Goal: Check status: Check status

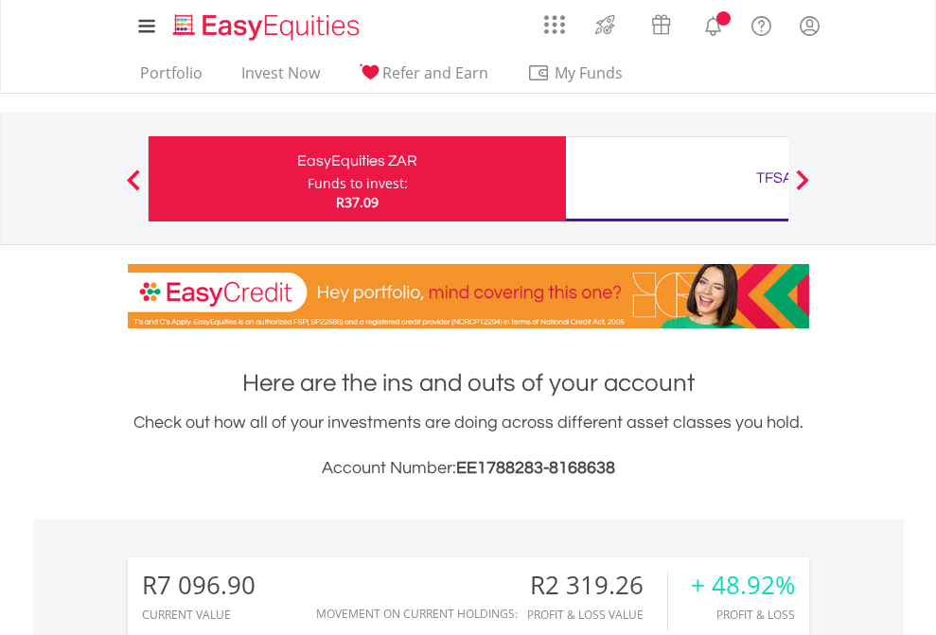
scroll to position [182, 297]
click at [307, 179] on div "Funds to invest:" at bounding box center [357, 183] width 100 height 19
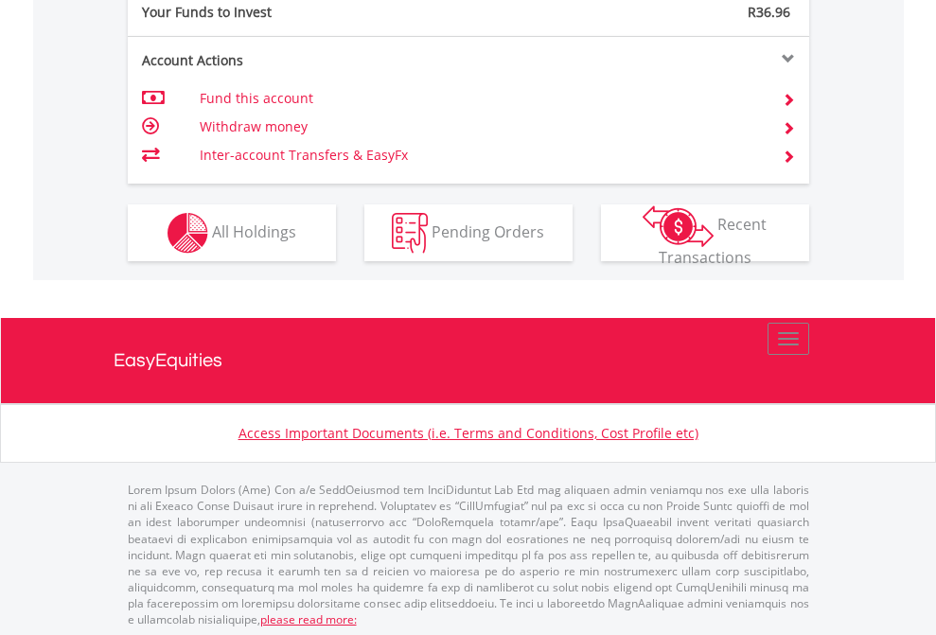
scroll to position [1889, 0]
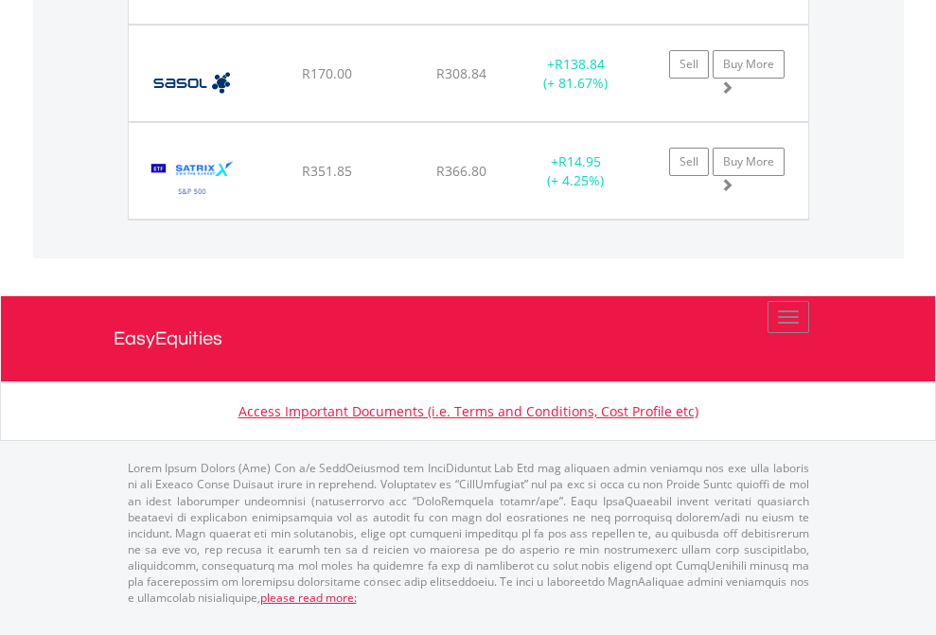
scroll to position [182, 297]
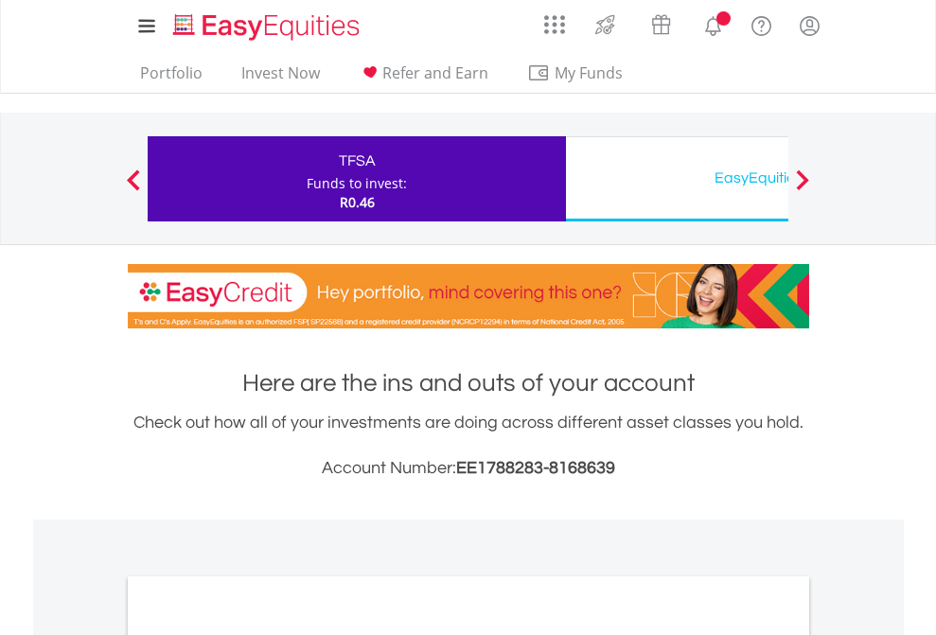
scroll to position [1137, 0]
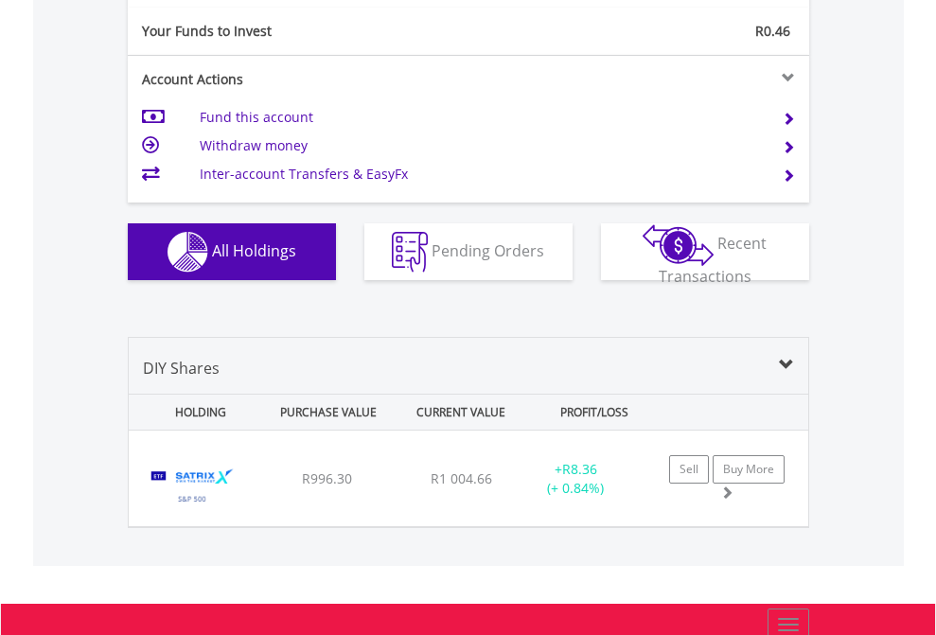
scroll to position [2104, 0]
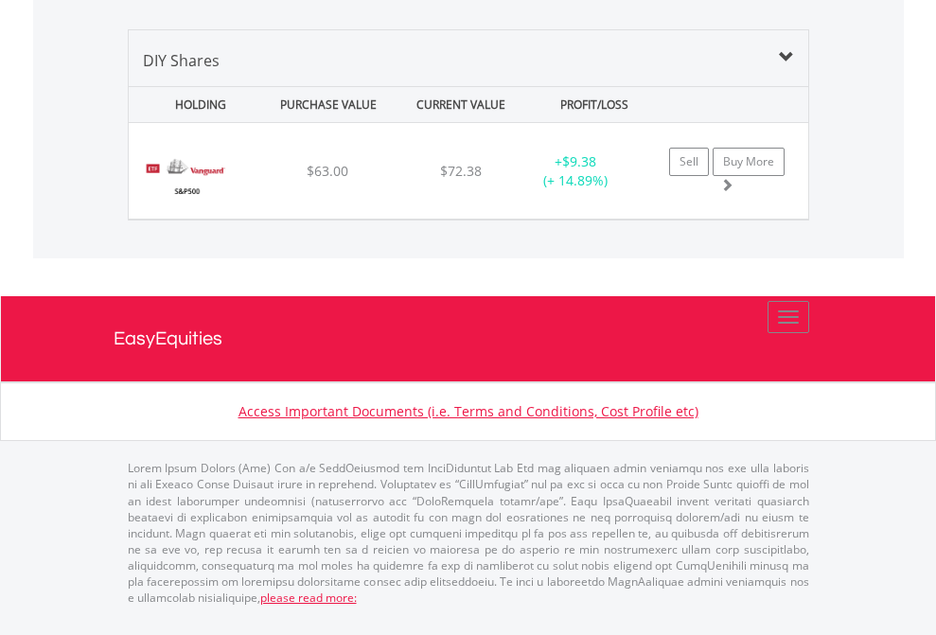
scroll to position [182, 297]
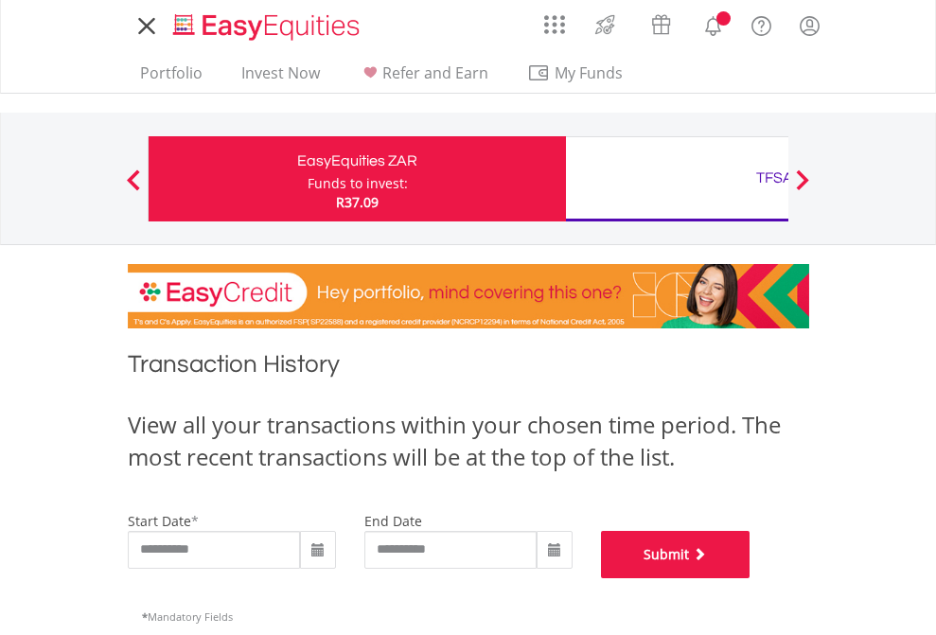
click at [750, 578] on button "Submit" at bounding box center [675, 554] width 149 height 47
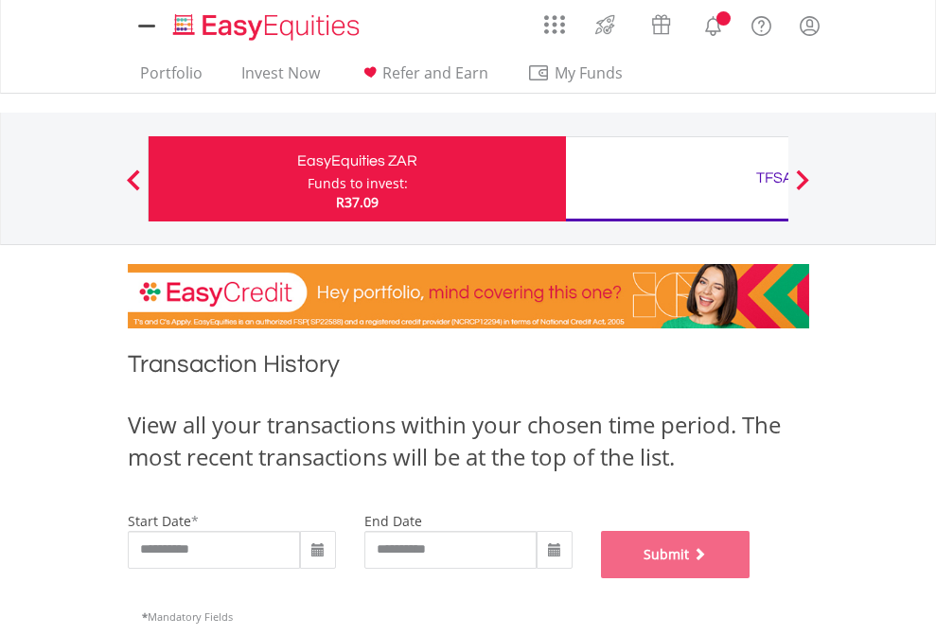
scroll to position [767, 0]
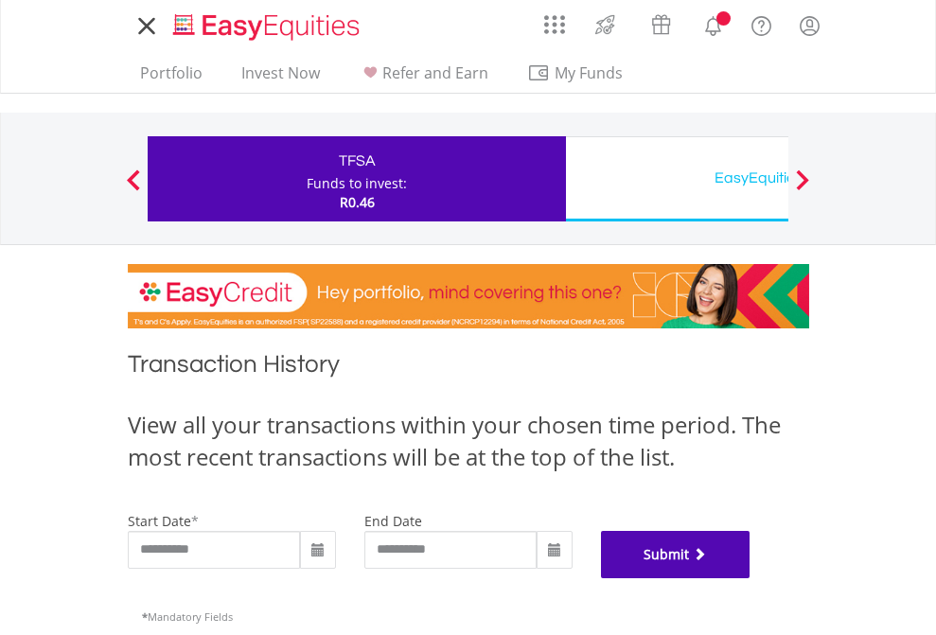
click at [750, 578] on button "Submit" at bounding box center [675, 554] width 149 height 47
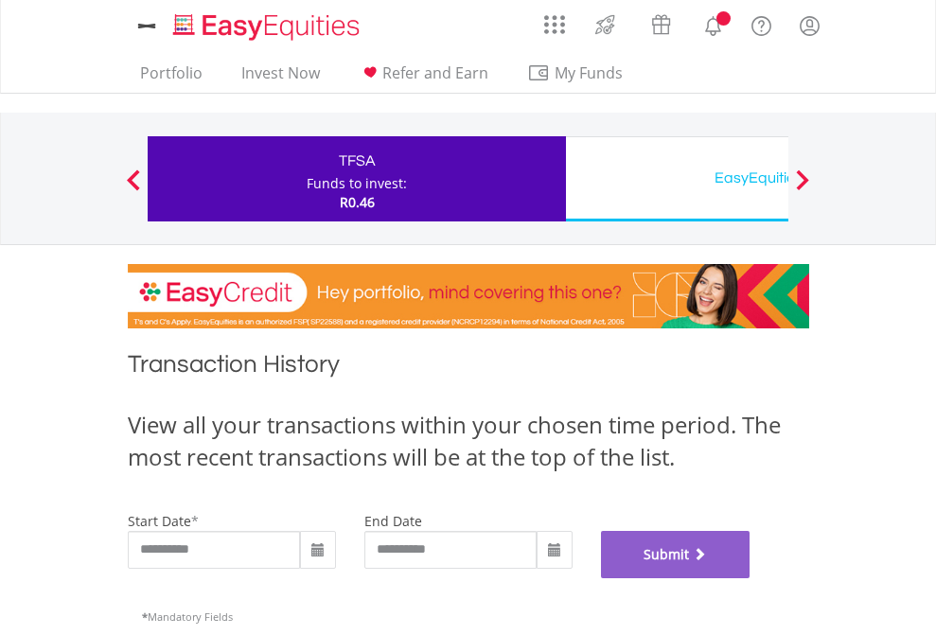
scroll to position [767, 0]
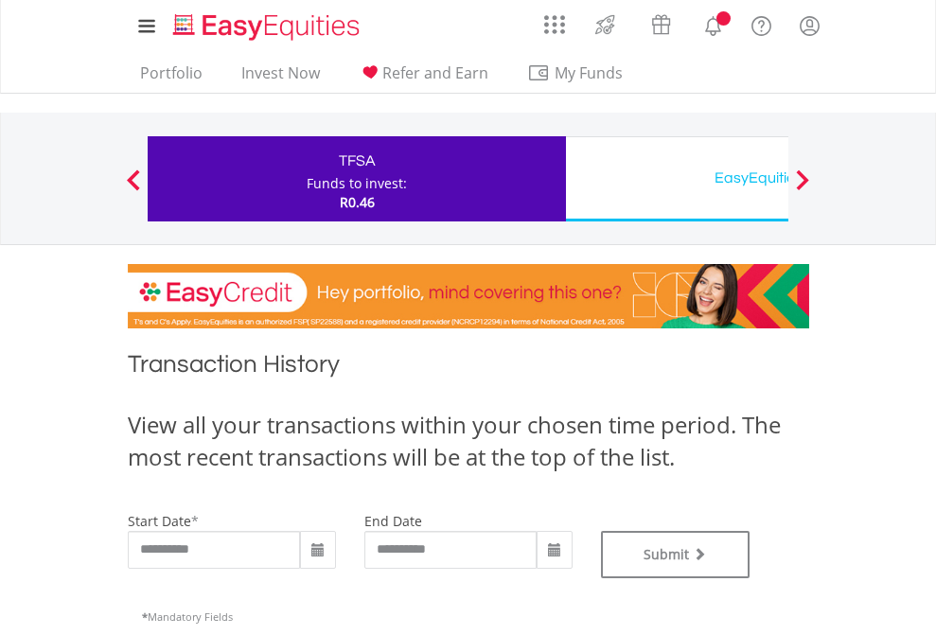
click at [676, 179] on div "EasyEquities USD" at bounding box center [774, 178] width 394 height 26
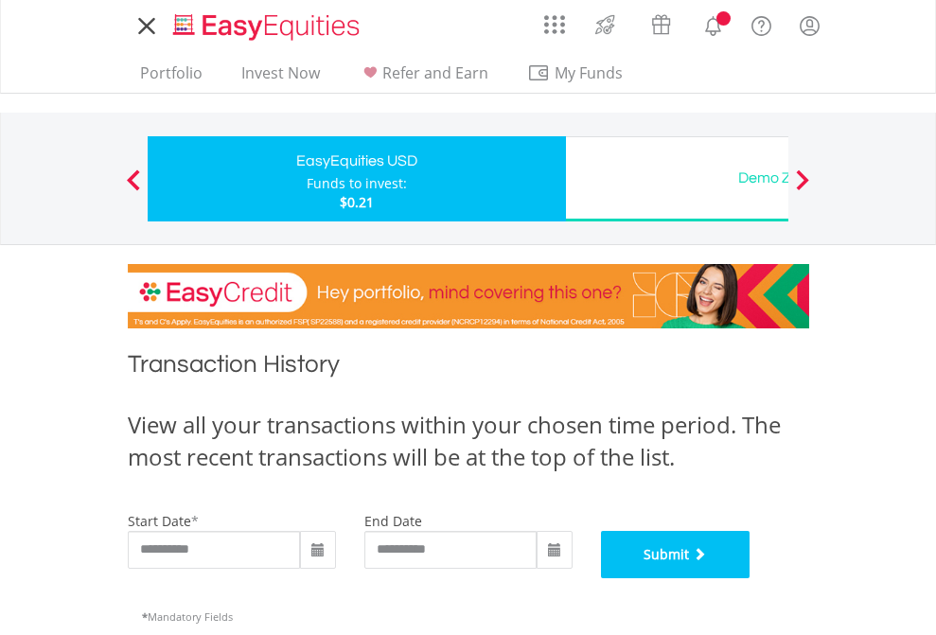
click at [750, 578] on button "Submit" at bounding box center [675, 554] width 149 height 47
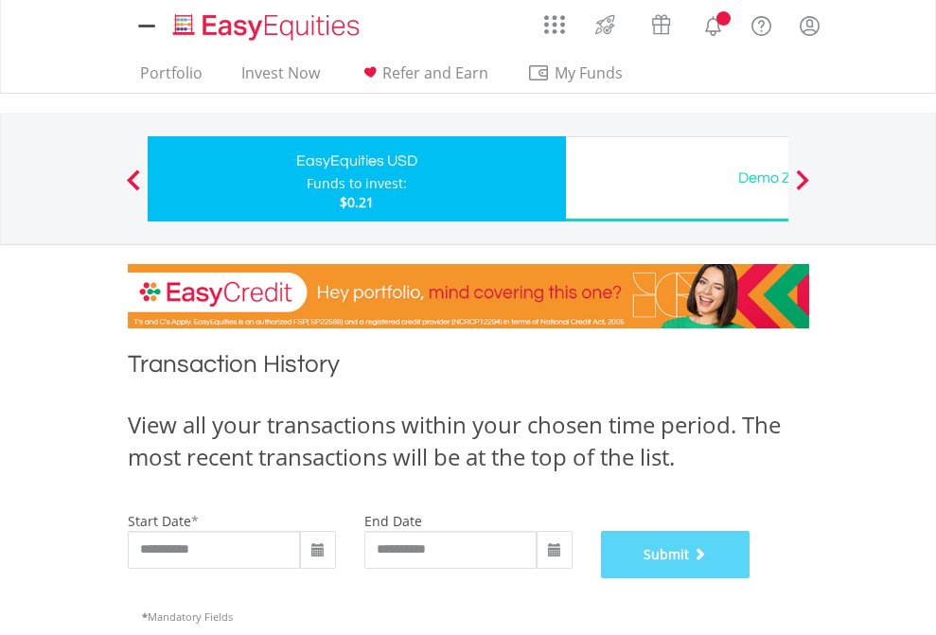
scroll to position [767, 0]
